Goal: Navigation & Orientation: Find specific page/section

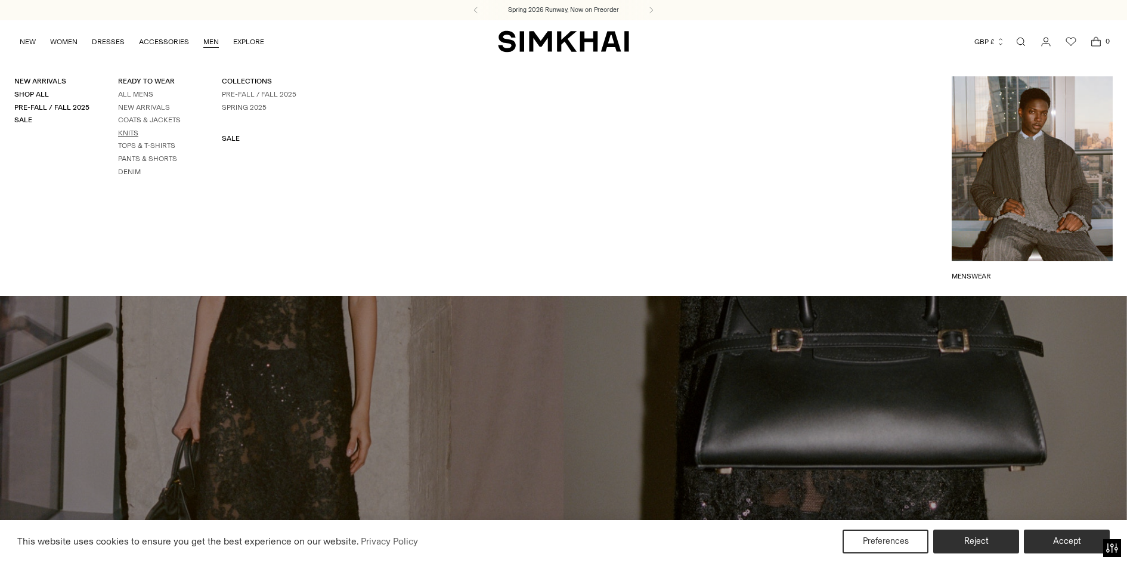
click at [134, 133] on link "Knits" at bounding box center [128, 133] width 20 height 8
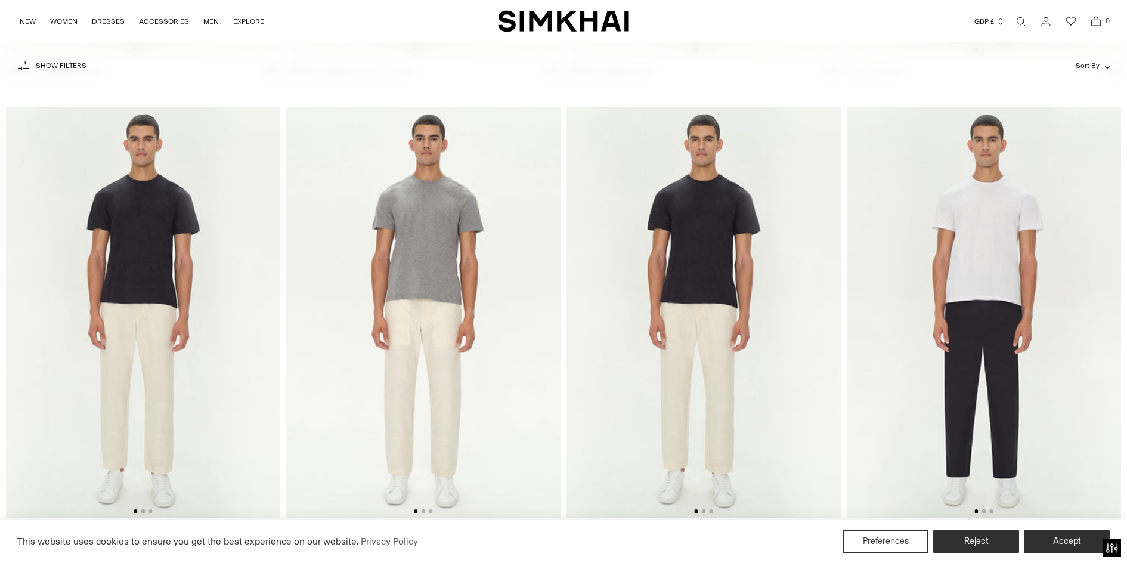
scroll to position [2446, 0]
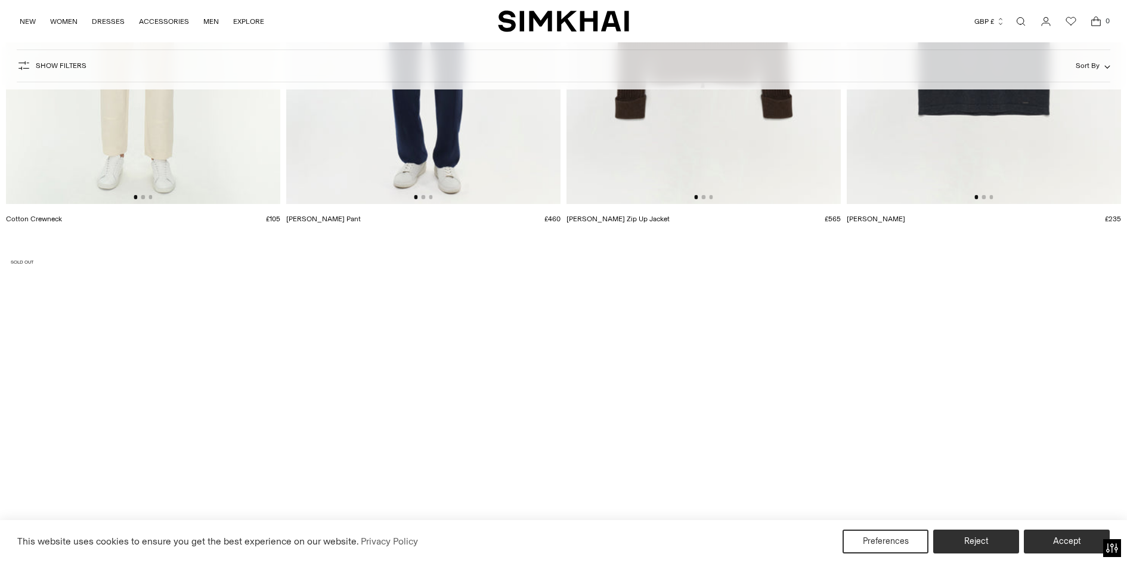
scroll to position [2718, 0]
